Goal: Task Accomplishment & Management: Use online tool/utility

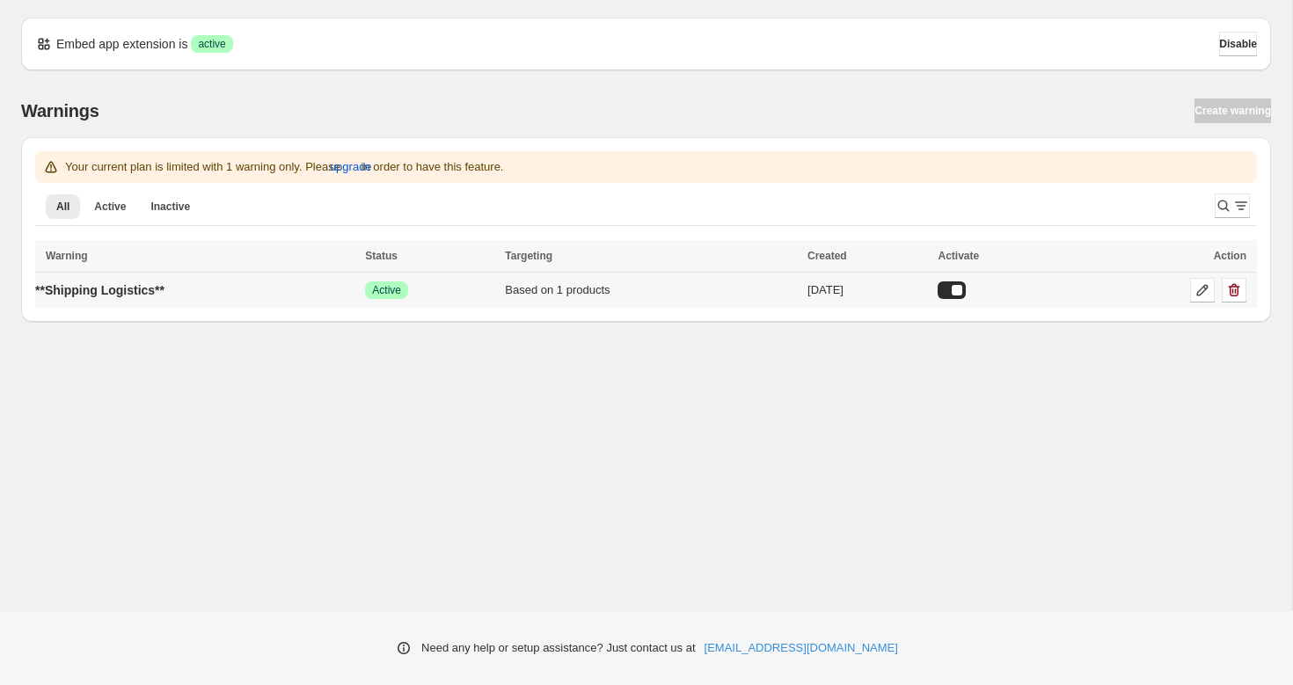
click at [966, 290] on div at bounding box center [952, 290] width 28 height 18
